Goal: Information Seeking & Learning: Learn about a topic

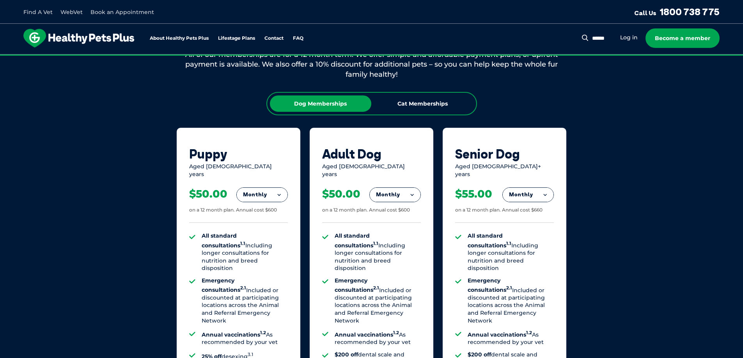
scroll to position [520, 0]
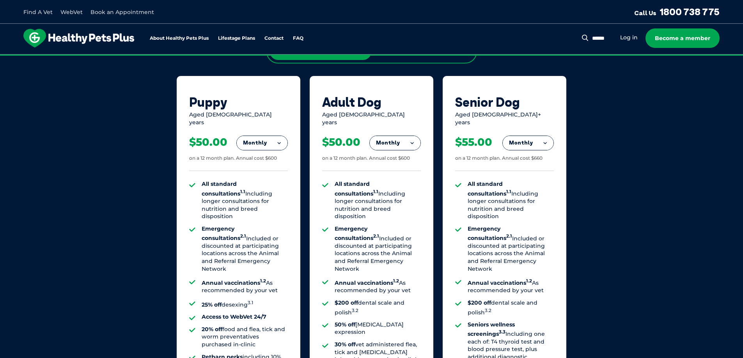
drag, startPoint x: 200, startPoint y: 225, endPoint x: 280, endPoint y: 247, distance: 83.1
click at [280, 247] on ul "All standard consultations 1.1 Including longer consultations for nutrition and…" at bounding box center [238, 285] width 99 height 208
click at [280, 247] on li "Emergency consultations 2.1 Included or discounted at participating locations a…" at bounding box center [245, 249] width 86 height 48
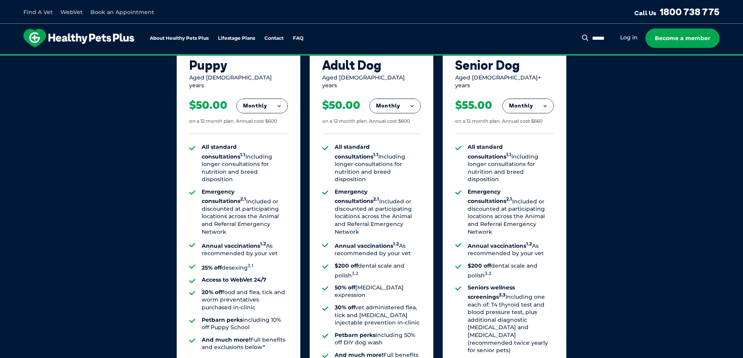
scroll to position [572, 0]
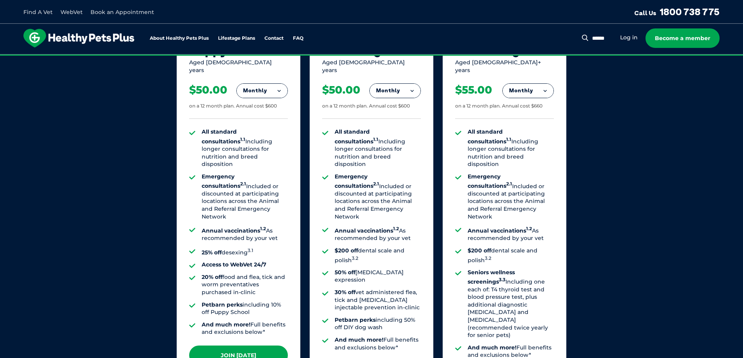
click at [202, 227] on strong "Annual vaccinations 1.2" at bounding box center [234, 230] width 64 height 7
drag, startPoint x: 196, startPoint y: 137, endPoint x: 229, endPoint y: 158, distance: 39.1
click at [229, 158] on ul "All standard consultations 1.1 Including longer consultations for nutrition and…" at bounding box center [238, 232] width 99 height 208
drag, startPoint x: 235, startPoint y: 208, endPoint x: 235, endPoint y: 214, distance: 5.5
click at [235, 227] on strong "Annual vaccinations 1.2" at bounding box center [234, 230] width 64 height 7
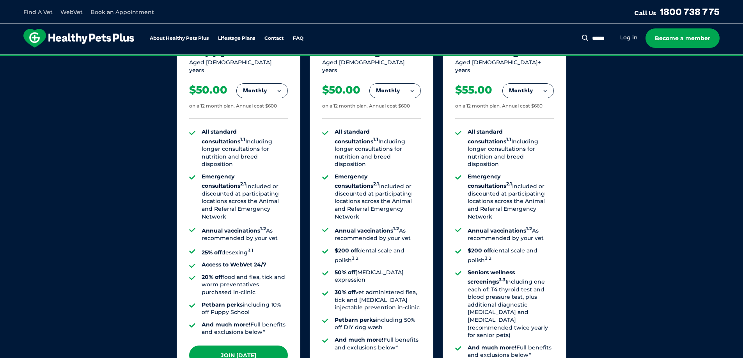
drag, startPoint x: 248, startPoint y: 292, endPoint x: 205, endPoint y: 284, distance: 42.8
click at [205, 301] on li "Petbarn perks including 10% off Puppy School" at bounding box center [245, 308] width 86 height 15
click at [210, 301] on li "Petbarn perks including 10% off Puppy School" at bounding box center [245, 308] width 86 height 15
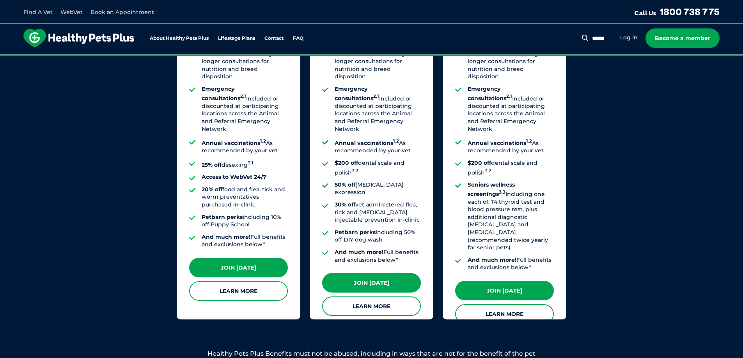
scroll to position [676, 0]
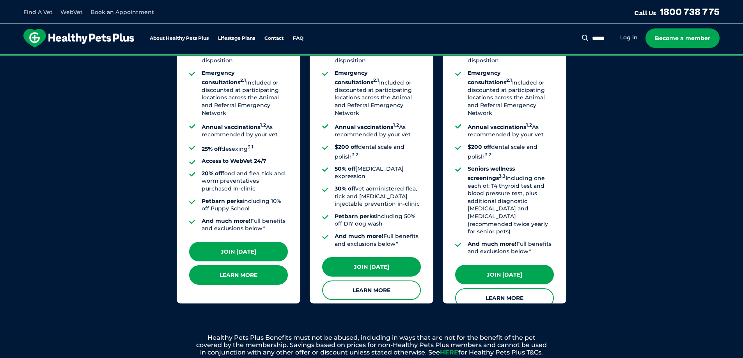
click at [235, 278] on link "Learn More" at bounding box center [238, 275] width 99 height 19
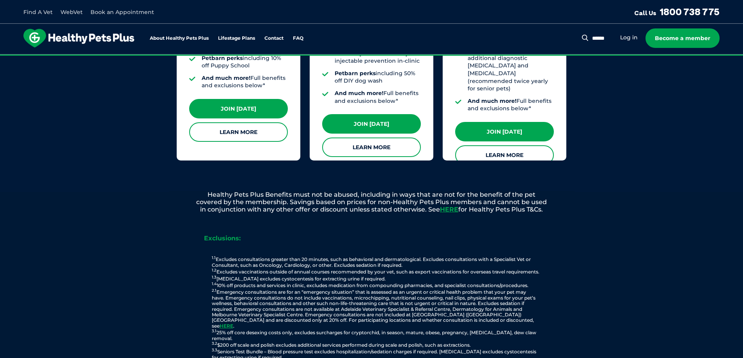
scroll to position [832, 0]
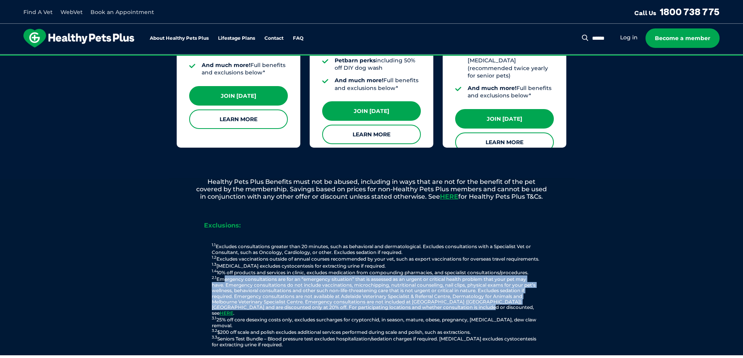
drag, startPoint x: 220, startPoint y: 276, endPoint x: 463, endPoint y: 308, distance: 245.3
click at [463, 308] on p "1.1 Excludes consultations greater than 20 minutes, such as behavioral and derm…" at bounding box center [375, 295] width 382 height 105
click at [233, 310] on link "HERE" at bounding box center [227, 313] width 14 height 6
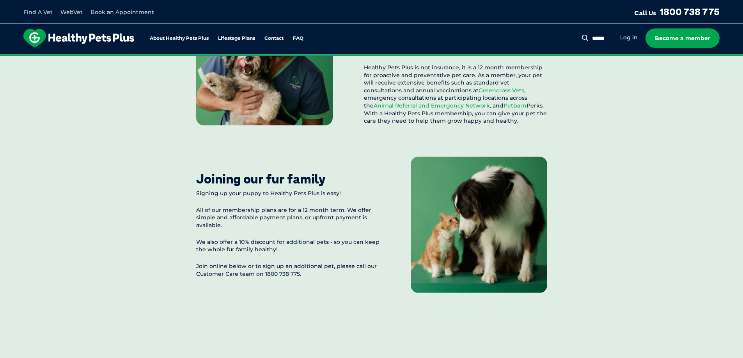
scroll to position [780, 0]
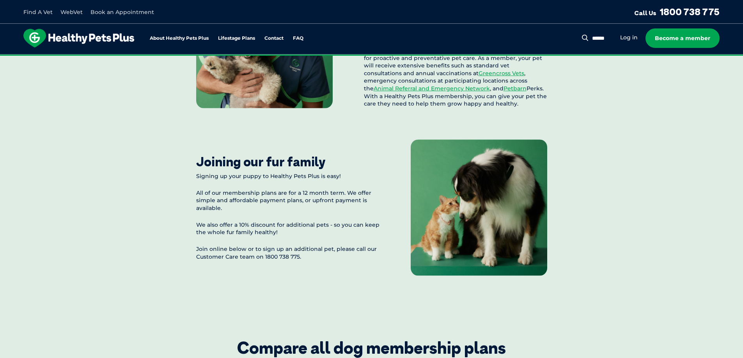
click at [392, 94] on p "Healthy Pets Plus is not insurance, it is a 12 month membership for proactive a…" at bounding box center [455, 77] width 183 height 61
click at [397, 92] on link "Animal Referral and Emergency Network" at bounding box center [432, 88] width 116 height 7
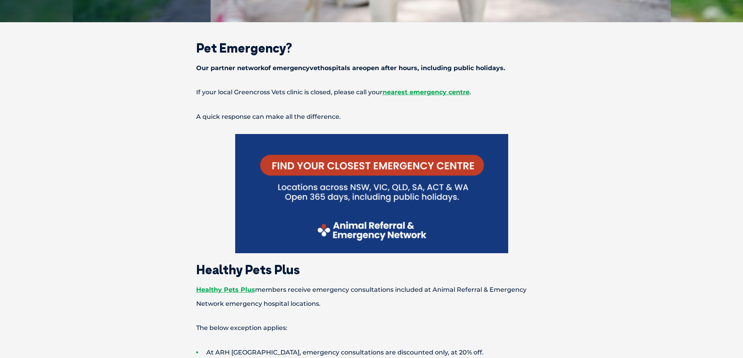
scroll to position [204, 0]
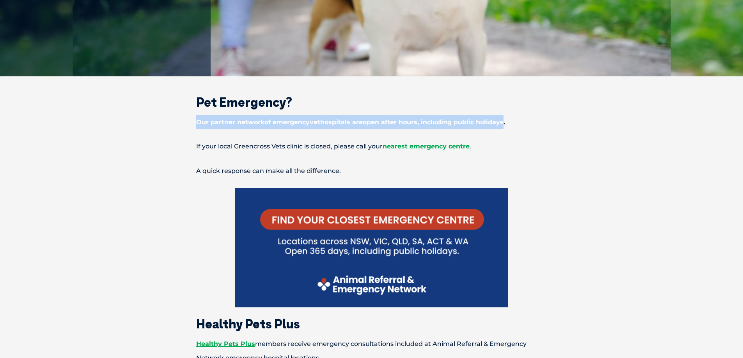
drag, startPoint x: 198, startPoint y: 123, endPoint x: 505, endPoint y: 112, distance: 306.6
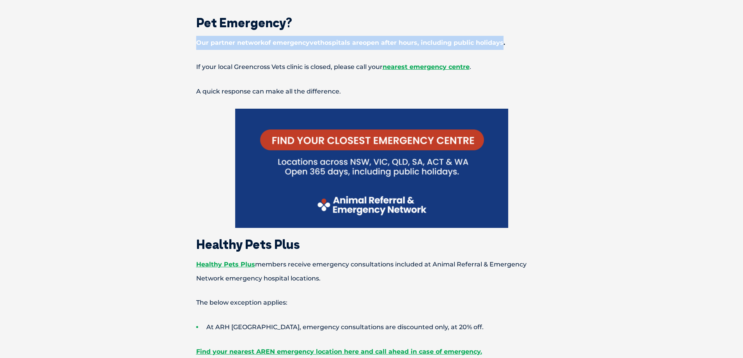
scroll to position [308, 0]
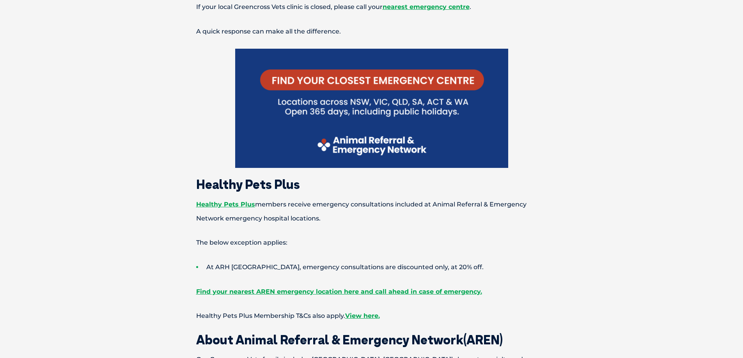
scroll to position [360, 0]
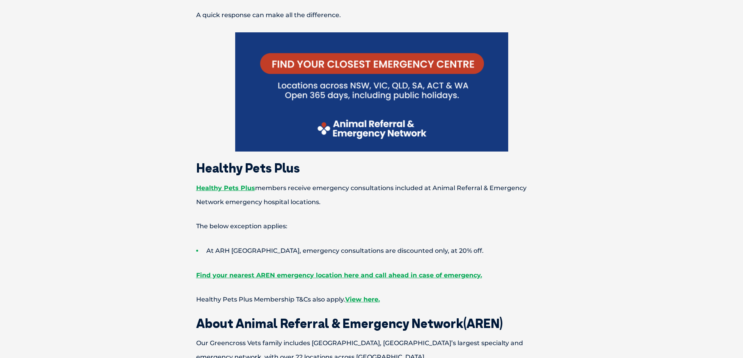
drag, startPoint x: 433, startPoint y: 191, endPoint x: 536, endPoint y: 202, distance: 103.2
click at [536, 202] on p "Healthy Pets Plus members receive emergency consultations included at Animal Re…" at bounding box center [371, 195] width 405 height 28
click at [534, 203] on p "Healthy Pets Plus members receive emergency consultations included at Animal Re…" at bounding box center [371, 195] width 405 height 28
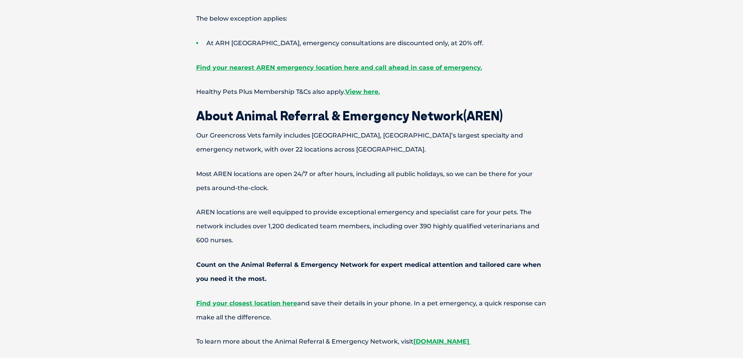
scroll to position [620, 0]
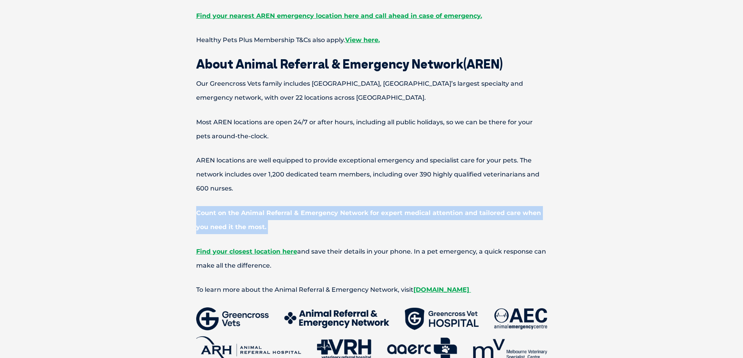
drag, startPoint x: 189, startPoint y: 211, endPoint x: 532, endPoint y: 226, distance: 343.5
click at [532, 226] on p "Count on the Animal Referral & Emergency Network for expert medical attention a…" at bounding box center [371, 220] width 405 height 28
click at [530, 228] on p "Count on the Animal Referral & Emergency Network for expert medical attention a…" at bounding box center [371, 220] width 405 height 28
